Goal: Information Seeking & Learning: Learn about a topic

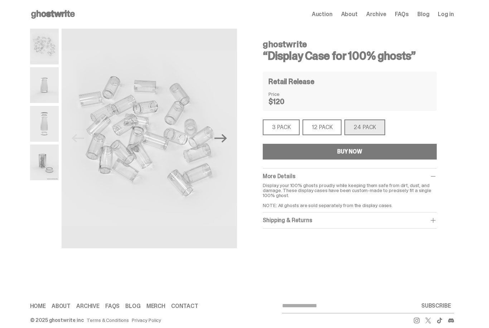
click at [296, 124] on div "3 PACK" at bounding box center [281, 128] width 37 height 16
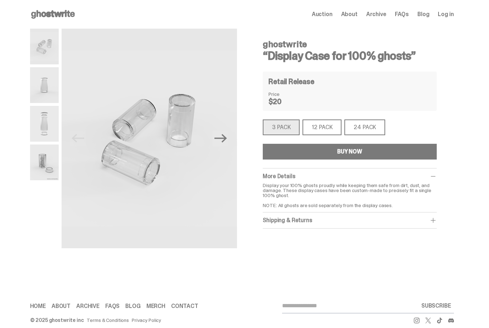
click at [334, 130] on div "12 PACK" at bounding box center [321, 128] width 39 height 16
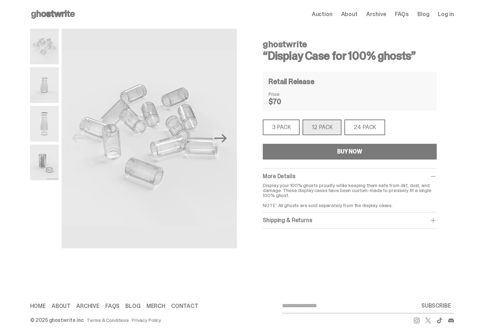
scroll to position [10, 0]
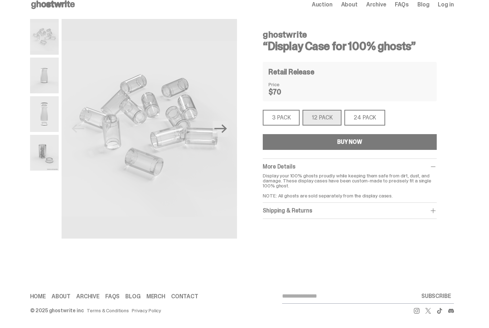
click at [434, 212] on span at bounding box center [432, 210] width 7 height 7
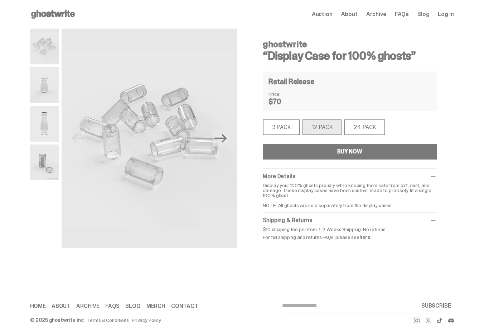
click at [71, 16] on use at bounding box center [53, 14] width 44 height 9
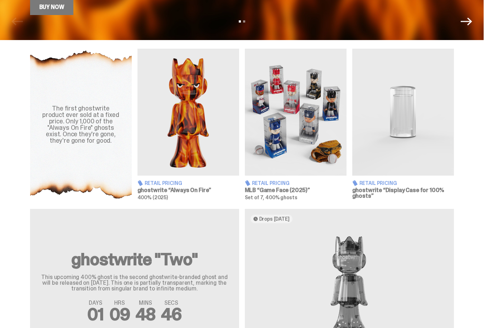
scroll to position [219, 0]
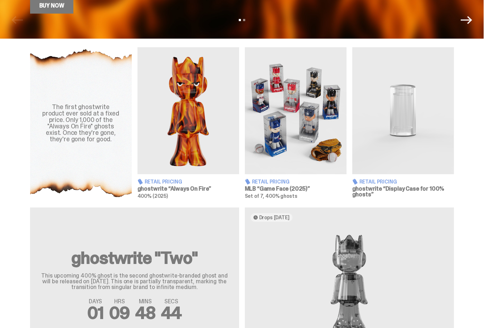
click at [288, 182] on span "Retail Pricing" at bounding box center [271, 182] width 38 height 5
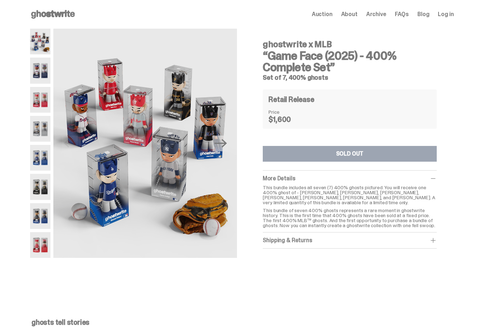
click at [47, 240] on img at bounding box center [40, 245] width 21 height 26
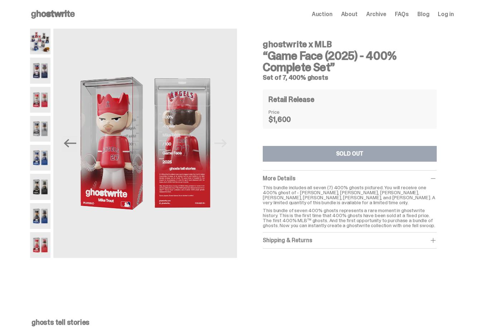
click at [51, 212] on img at bounding box center [40, 216] width 21 height 26
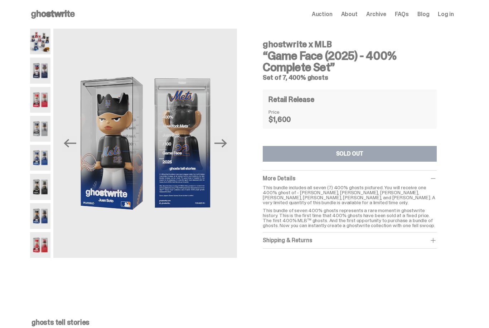
click at [51, 194] on img at bounding box center [40, 187] width 21 height 26
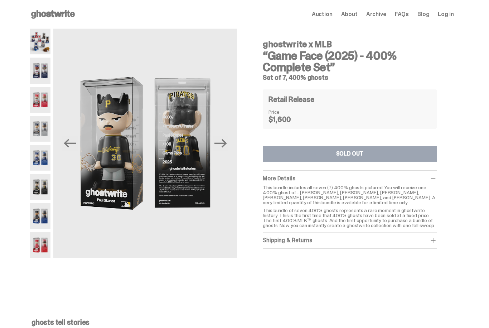
click at [48, 135] on img at bounding box center [40, 129] width 21 height 26
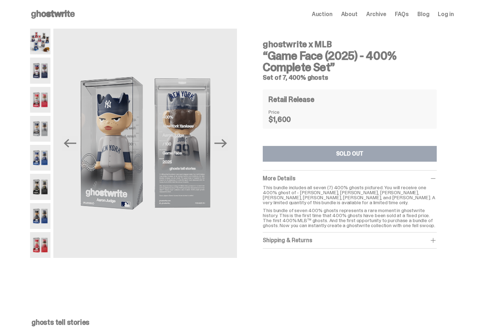
click at [49, 161] on img at bounding box center [40, 158] width 21 height 26
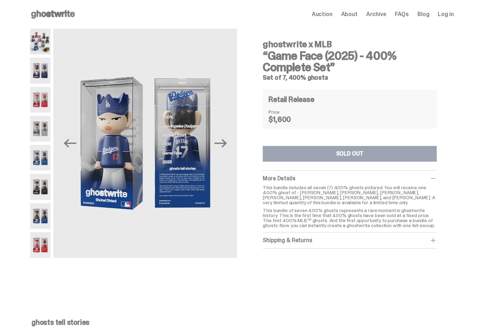
click at [383, 16] on span "Archive" at bounding box center [376, 14] width 20 height 6
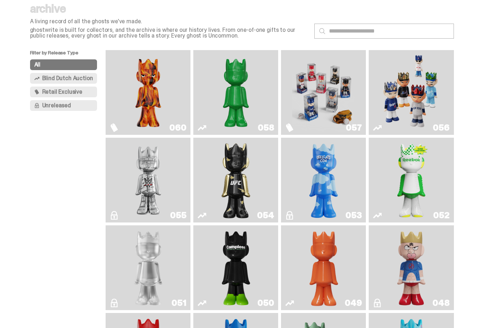
click at [412, 111] on img "Game Face (2025)" at bounding box center [411, 92] width 63 height 79
